Goal: Navigation & Orientation: Find specific page/section

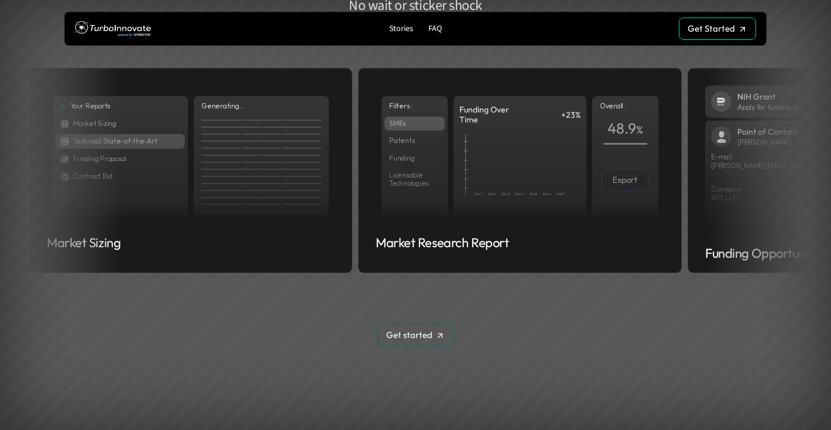
scroll to position [1536, 0]
click at [699, 34] on link "Get Started Get Started" at bounding box center [717, 29] width 77 height 22
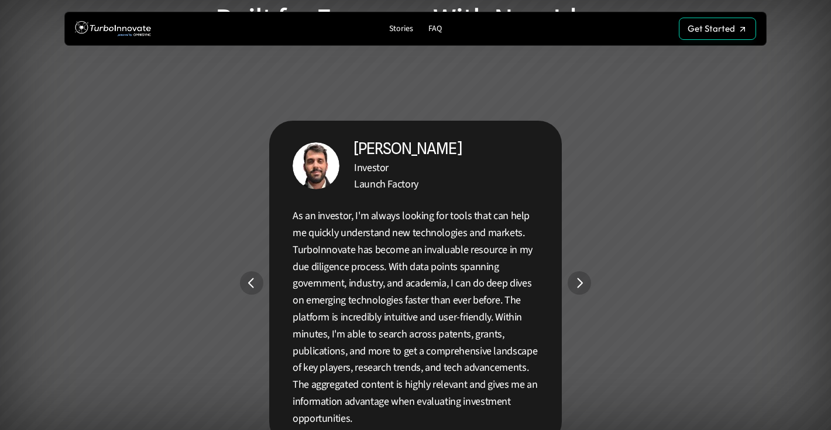
scroll to position [2115, 0]
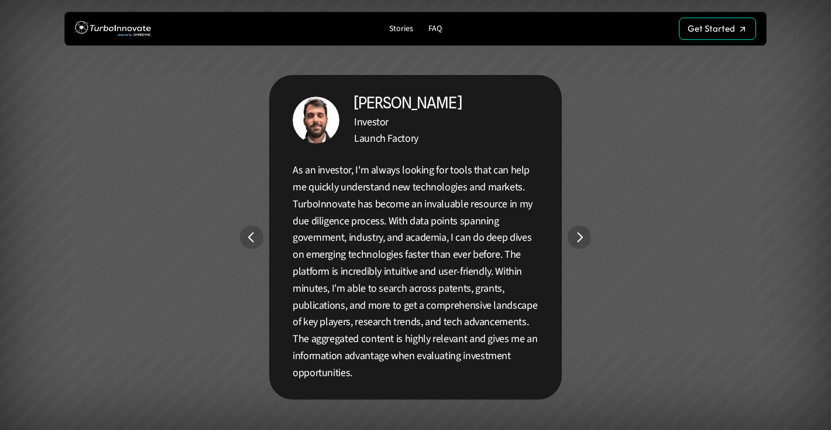
click at [582, 239] on img "Next" at bounding box center [579, 236] width 23 height 23
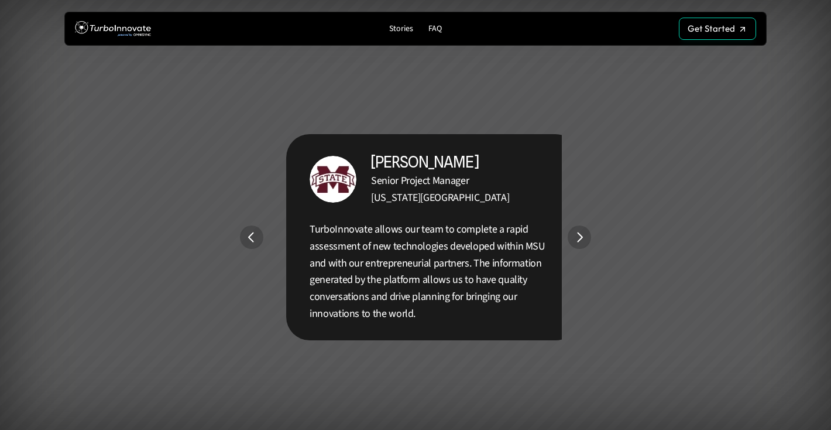
click at [582, 239] on img "Next" at bounding box center [579, 236] width 23 height 23
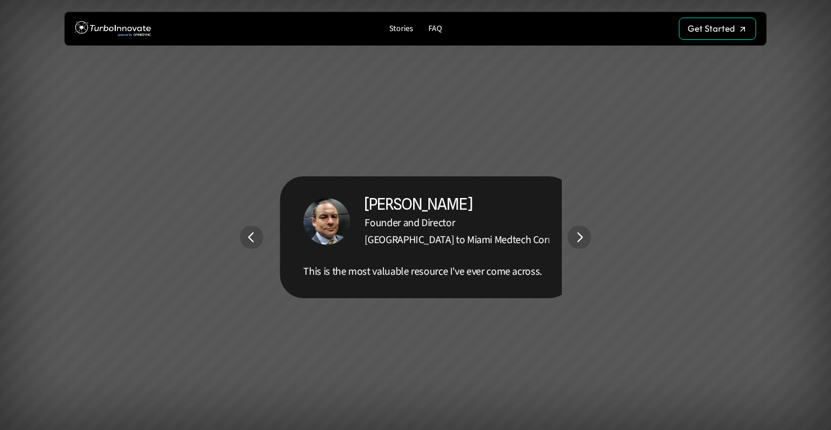
click at [582, 239] on img "Next" at bounding box center [579, 236] width 23 height 23
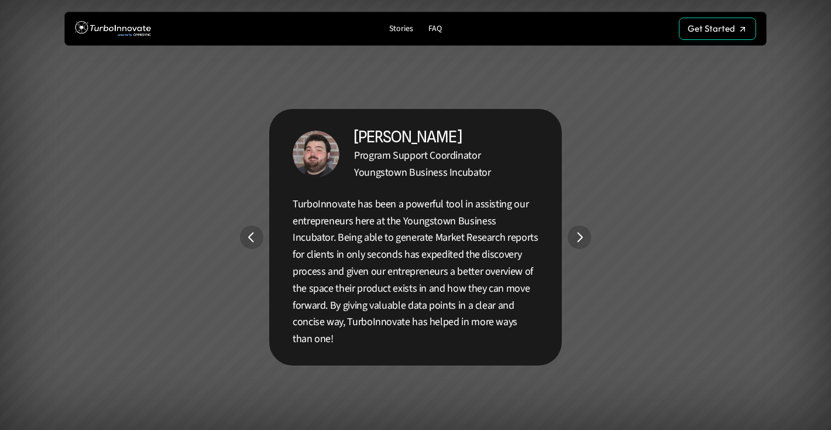
click at [582, 239] on img "Next" at bounding box center [579, 236] width 23 height 23
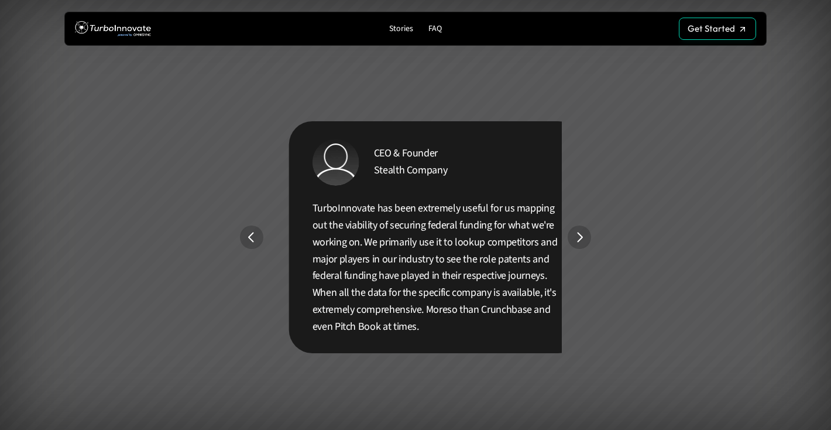
click at [582, 239] on img "Next" at bounding box center [579, 236] width 23 height 23
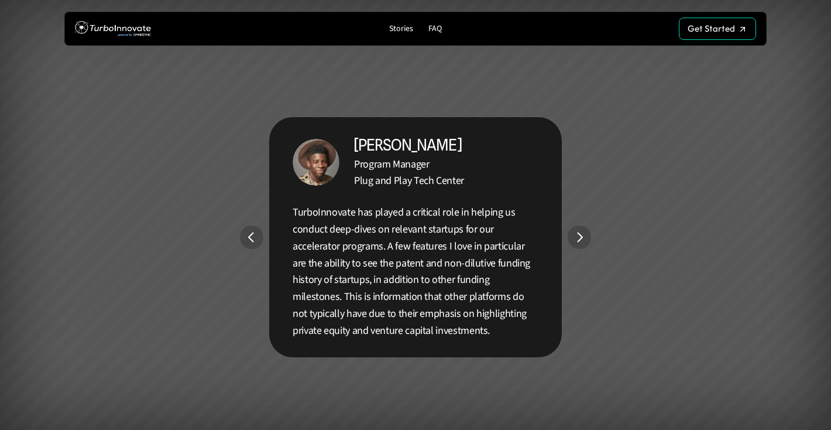
click at [588, 238] on img "Next" at bounding box center [579, 236] width 23 height 23
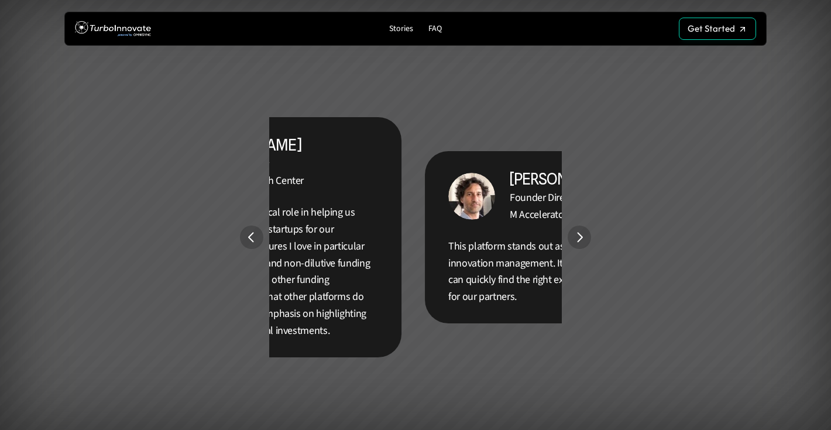
click at [588, 238] on img "Next" at bounding box center [579, 236] width 23 height 23
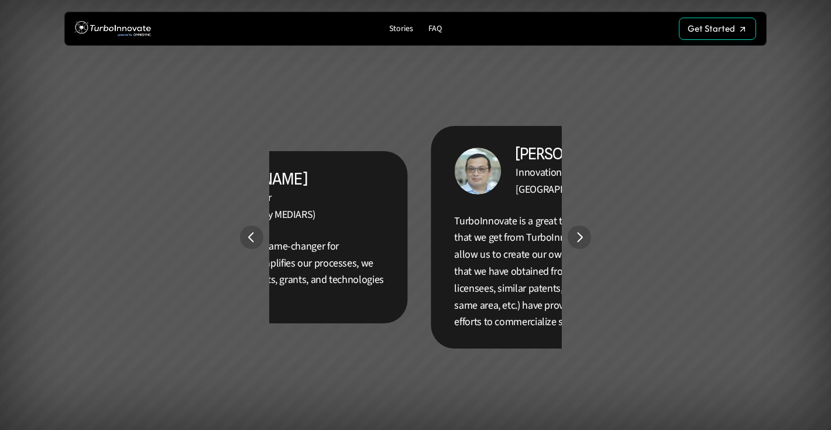
click at [588, 238] on img "Next" at bounding box center [579, 236] width 23 height 23
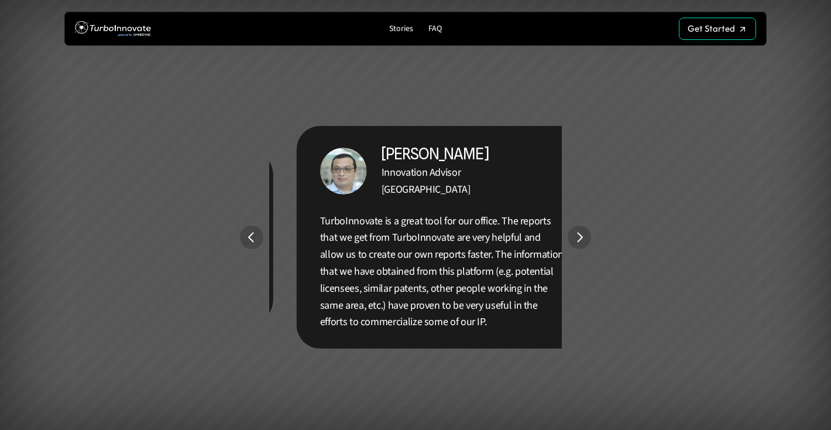
click at [588, 238] on img "Next" at bounding box center [579, 236] width 23 height 23
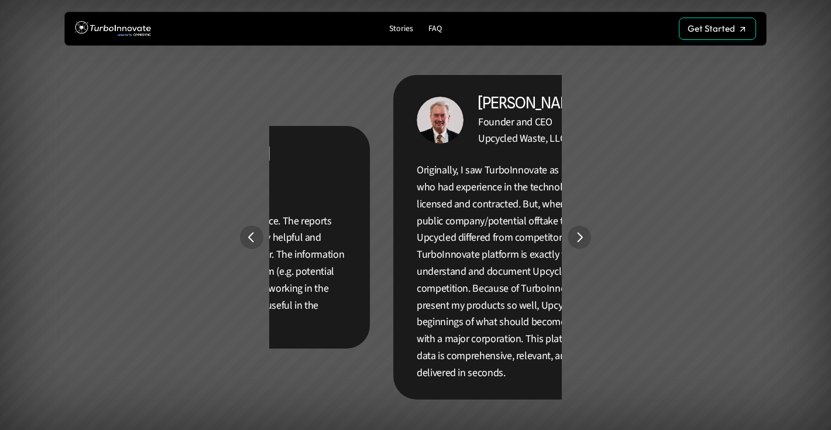
click at [588, 238] on img "Next" at bounding box center [579, 236] width 23 height 23
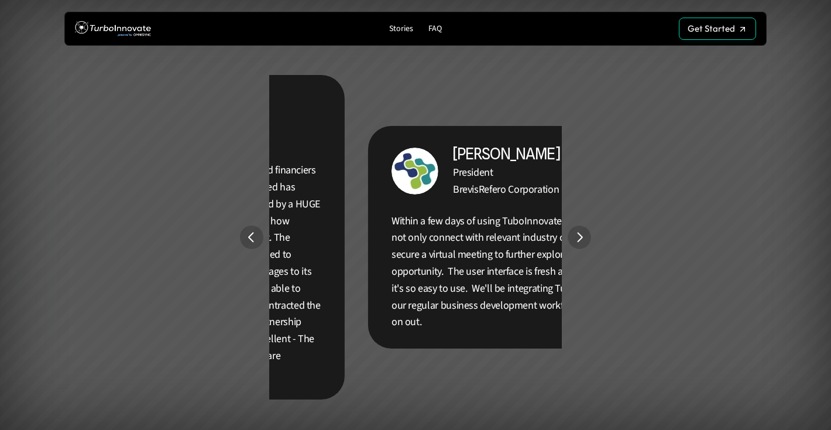
click at [588, 238] on img "Next" at bounding box center [579, 236] width 23 height 23
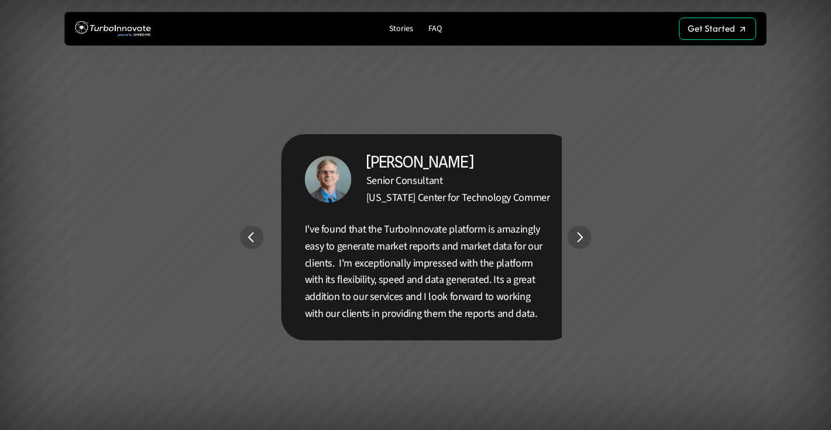
click at [588, 238] on img "Next" at bounding box center [579, 236] width 23 height 23
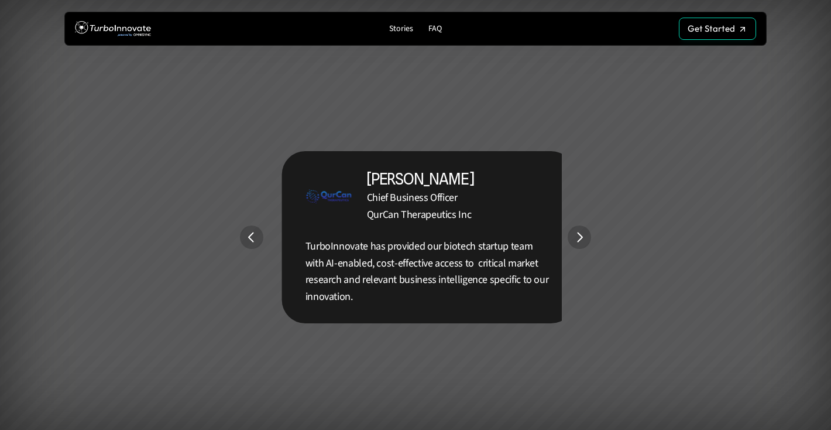
click at [588, 238] on img "Next" at bounding box center [579, 236] width 23 height 23
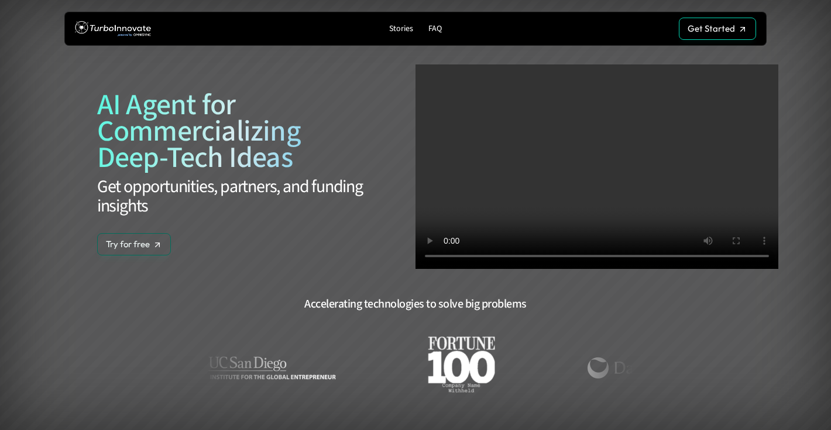
scroll to position [0, 0]
